Goal: Task Accomplishment & Management: Manage account settings

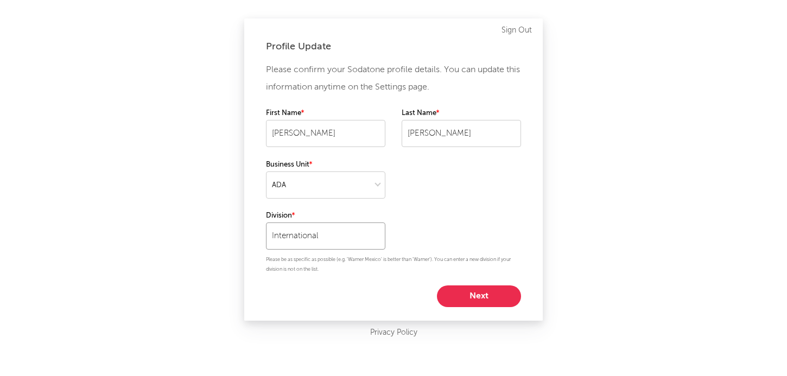
click at [322, 234] on input "International" at bounding box center [325, 235] width 119 height 27
drag, startPoint x: 338, startPoint y: 234, endPoint x: 236, endPoint y: 233, distance: 101.5
click at [236, 234] on div "Profile Update Please confirm your Sodatone profile details. You can update thi…" at bounding box center [393, 188] width 787 height 376
click at [313, 263] on div "Label Management" at bounding box center [325, 259] width 119 height 18
type input "Label Management"
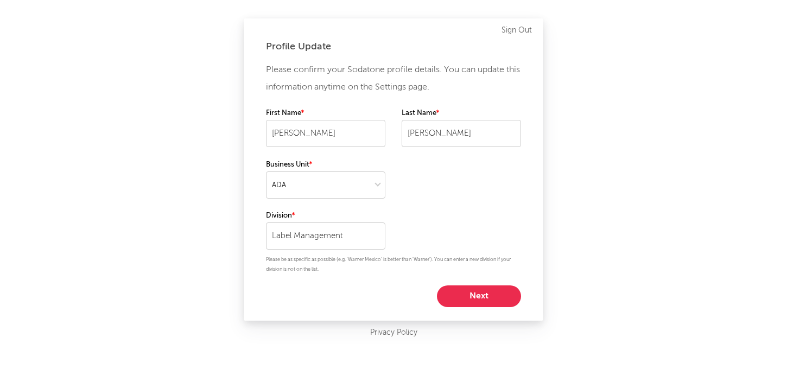
click at [479, 301] on button "Next" at bounding box center [479, 296] width 84 height 22
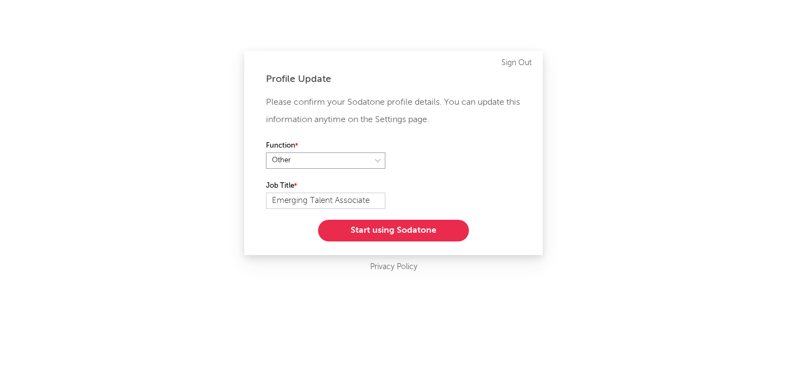
click at [323, 161] on select at bounding box center [325, 160] width 119 height 16
select select "marketing"
drag, startPoint x: 378, startPoint y: 200, endPoint x: 212, endPoint y: 186, distance: 166.6
click at [211, 191] on div "Profile Update Please confirm your Sodatone profile details. You can update thi…" at bounding box center [393, 188] width 787 height 376
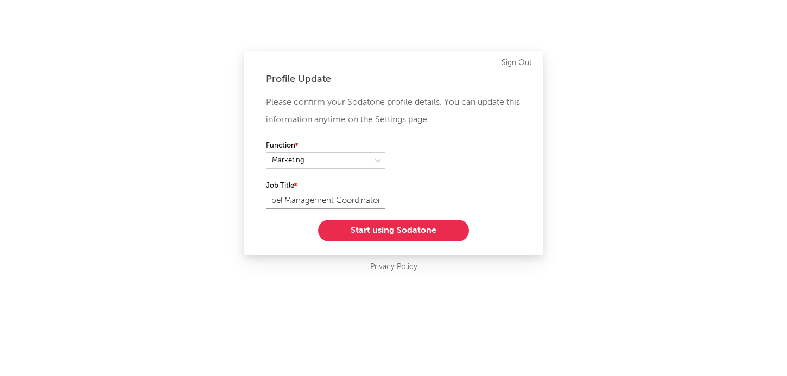
type input "Label Management Coordinator"
click at [383, 231] on button "Start using Sodatone" at bounding box center [393, 231] width 151 height 22
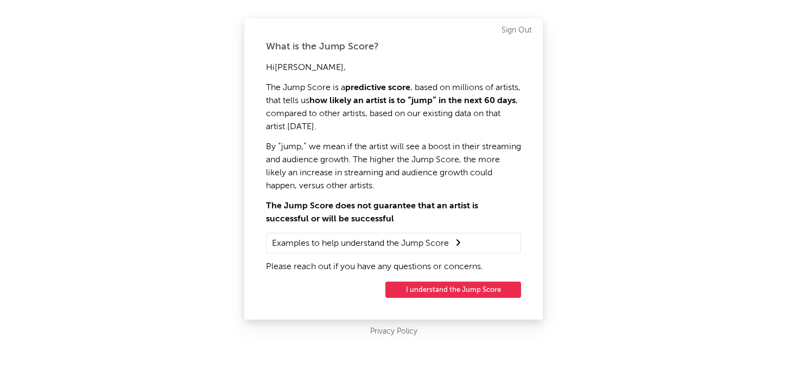
click at [438, 292] on button "I understand the Jump Score" at bounding box center [453, 290] width 136 height 16
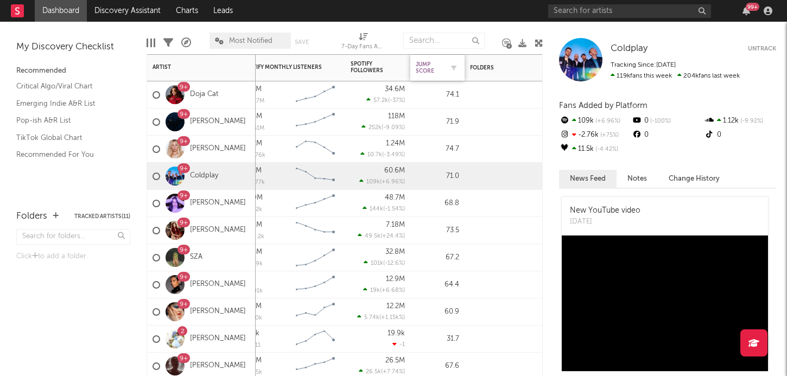
click at [428, 68] on div "Jump Score" at bounding box center [429, 67] width 27 height 13
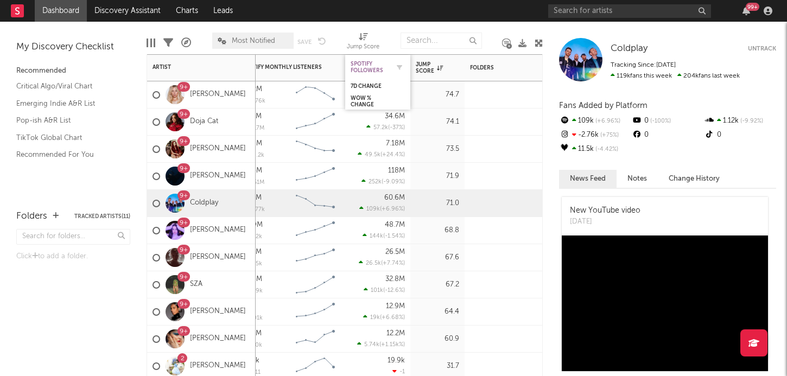
click at [359, 65] on div "Spotify Followers" at bounding box center [370, 67] width 38 height 13
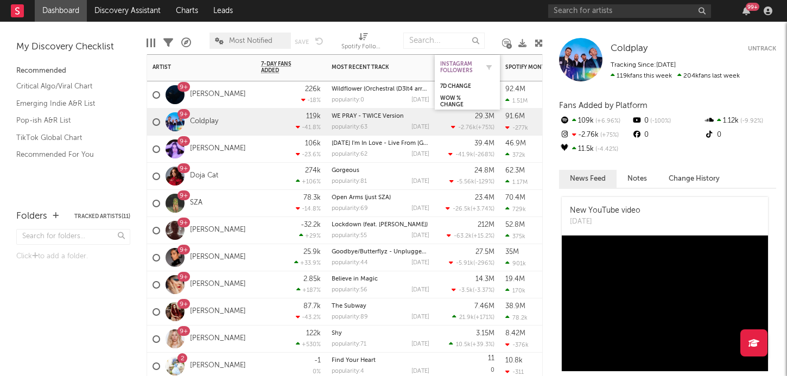
click at [475, 67] on div "Instagram Followers" at bounding box center [459, 67] width 38 height 13
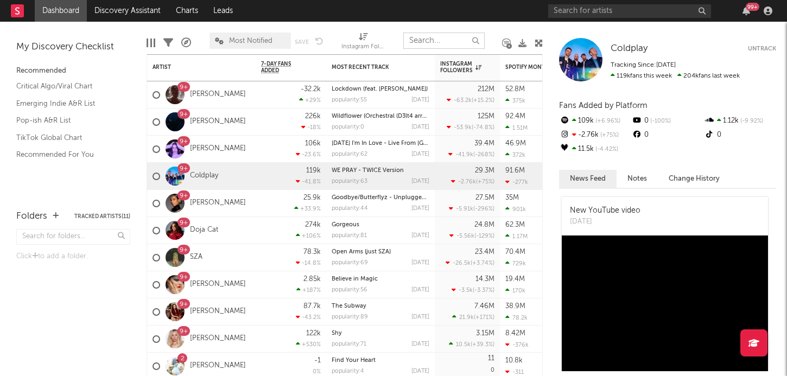
click at [422, 44] on input "text" at bounding box center [443, 41] width 81 height 16
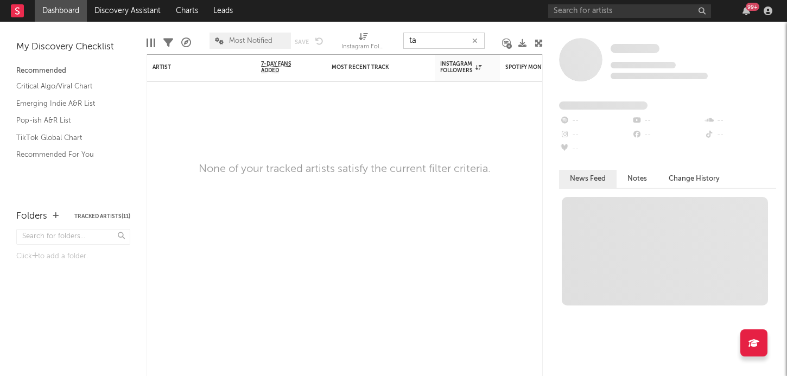
type input "t"
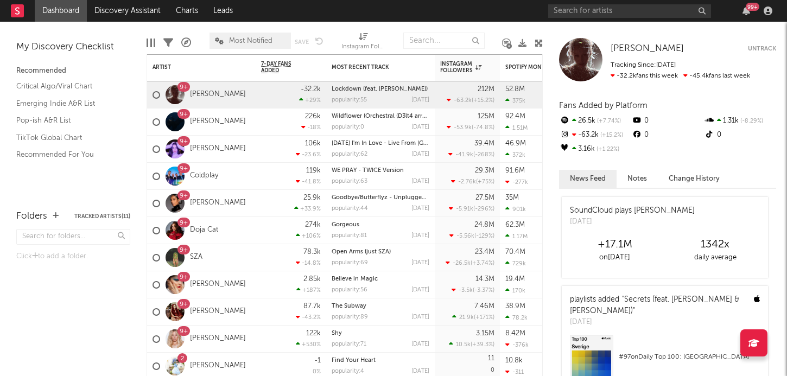
click at [493, 31] on div at bounding box center [494, 40] width 2 height 27
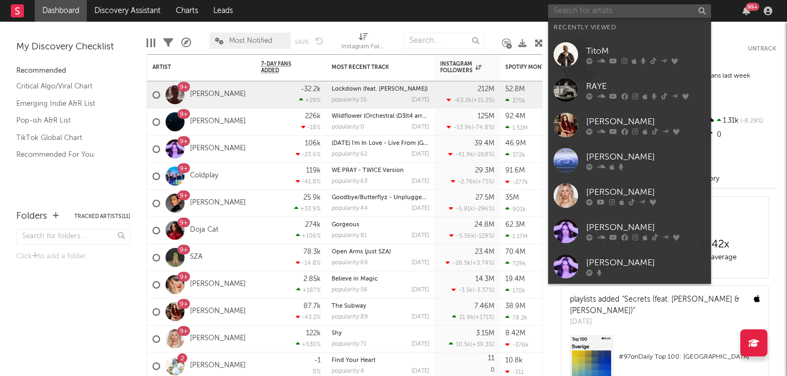
click at [581, 13] on input "text" at bounding box center [629, 11] width 163 height 14
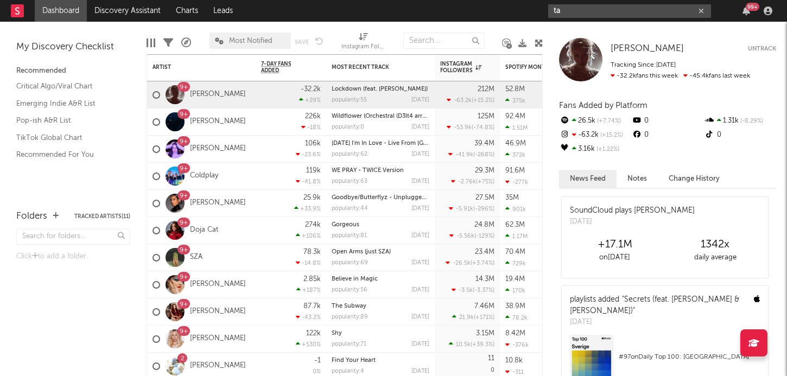
type input "ta"
